Goal: Transaction & Acquisition: Purchase product/service

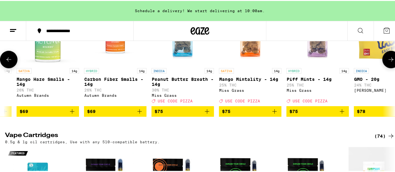
scroll to position [697, 0]
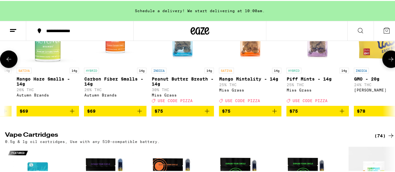
click at [188, 114] on span "$75" at bounding box center [182, 109] width 56 height 7
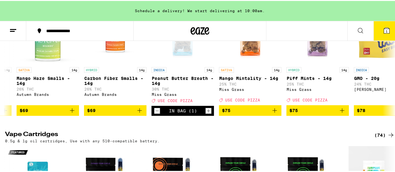
click at [383, 31] on icon at bounding box center [386, 30] width 6 height 6
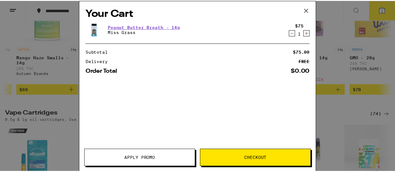
scroll to position [677, 0]
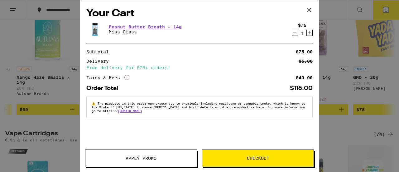
click at [131, 158] on span "Apply Promo" at bounding box center [141, 158] width 31 height 4
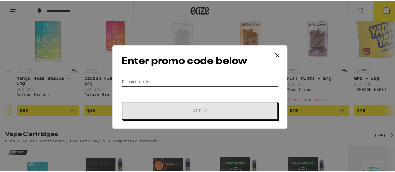
click at [133, 80] on input "Promo Code" at bounding box center [199, 80] width 157 height 9
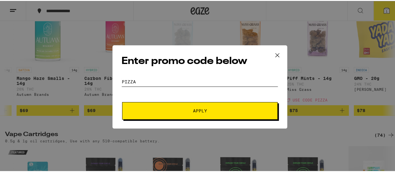
type input "pizza"
click at [200, 109] on span "Apply" at bounding box center [200, 110] width 14 height 4
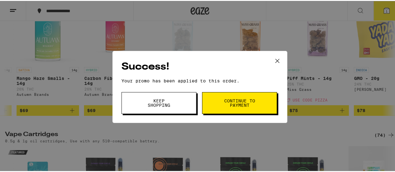
click at [223, 106] on span "Continue to payment" at bounding box center [239, 102] width 32 height 9
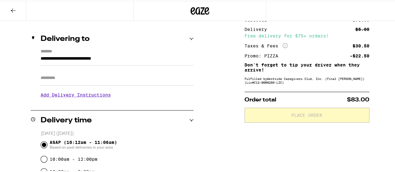
scroll to position [65, 0]
click at [88, 97] on h3 "Add Delivery Instructions" at bounding box center [117, 94] width 153 height 14
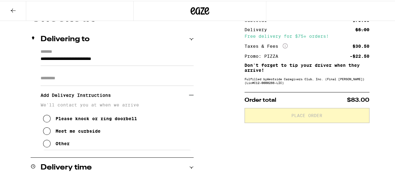
click at [45, 133] on icon at bounding box center [46, 129] width 7 height 7
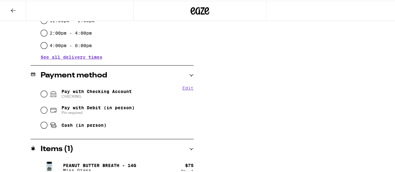
scroll to position [263, 0]
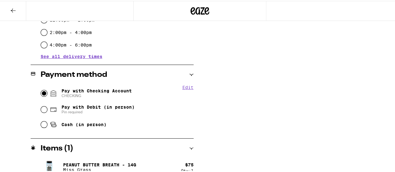
click at [44, 94] on input "Pay with Checking Account CHECKING" at bounding box center [44, 92] width 6 height 6
radio input "true"
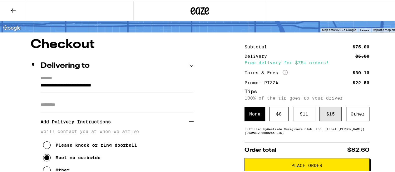
scroll to position [36, 0]
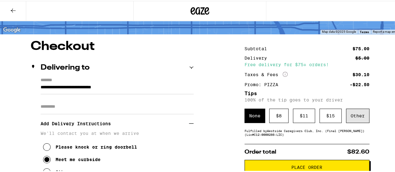
click at [353, 116] on div "Other" at bounding box center [357, 115] width 23 height 14
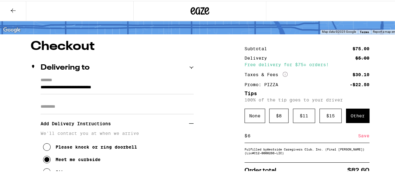
type input "6"
click at [362, 136] on div "Save" at bounding box center [363, 135] width 11 height 14
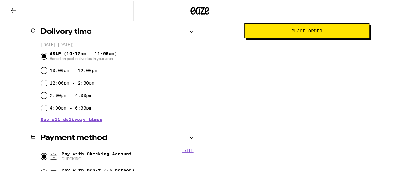
scroll to position [205, 0]
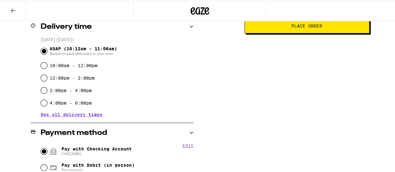
click at [297, 27] on span "Place Order" at bounding box center [306, 25] width 31 height 4
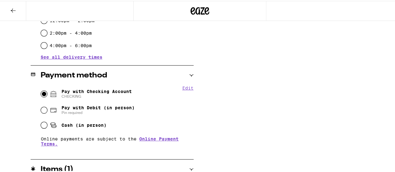
scroll to position [263, 0]
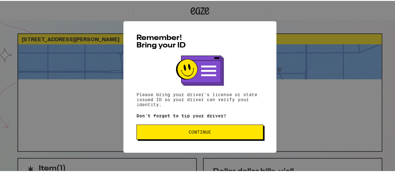
click at [182, 133] on span "Continue" at bounding box center [200, 131] width 116 height 4
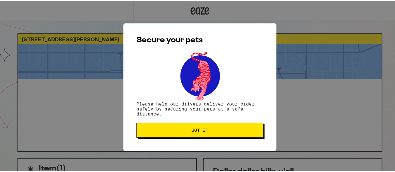
click at [192, 134] on button "Got it" at bounding box center [199, 129] width 127 height 15
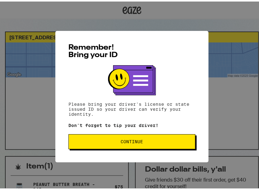
click at [117, 142] on span "Continue" at bounding box center [132, 140] width 116 height 4
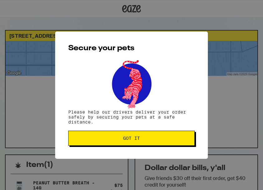
click at [120, 143] on button "Got it" at bounding box center [131, 138] width 127 height 15
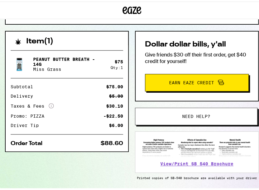
scroll to position [125, 0]
